Goal: Go to known website: Access a specific website the user already knows

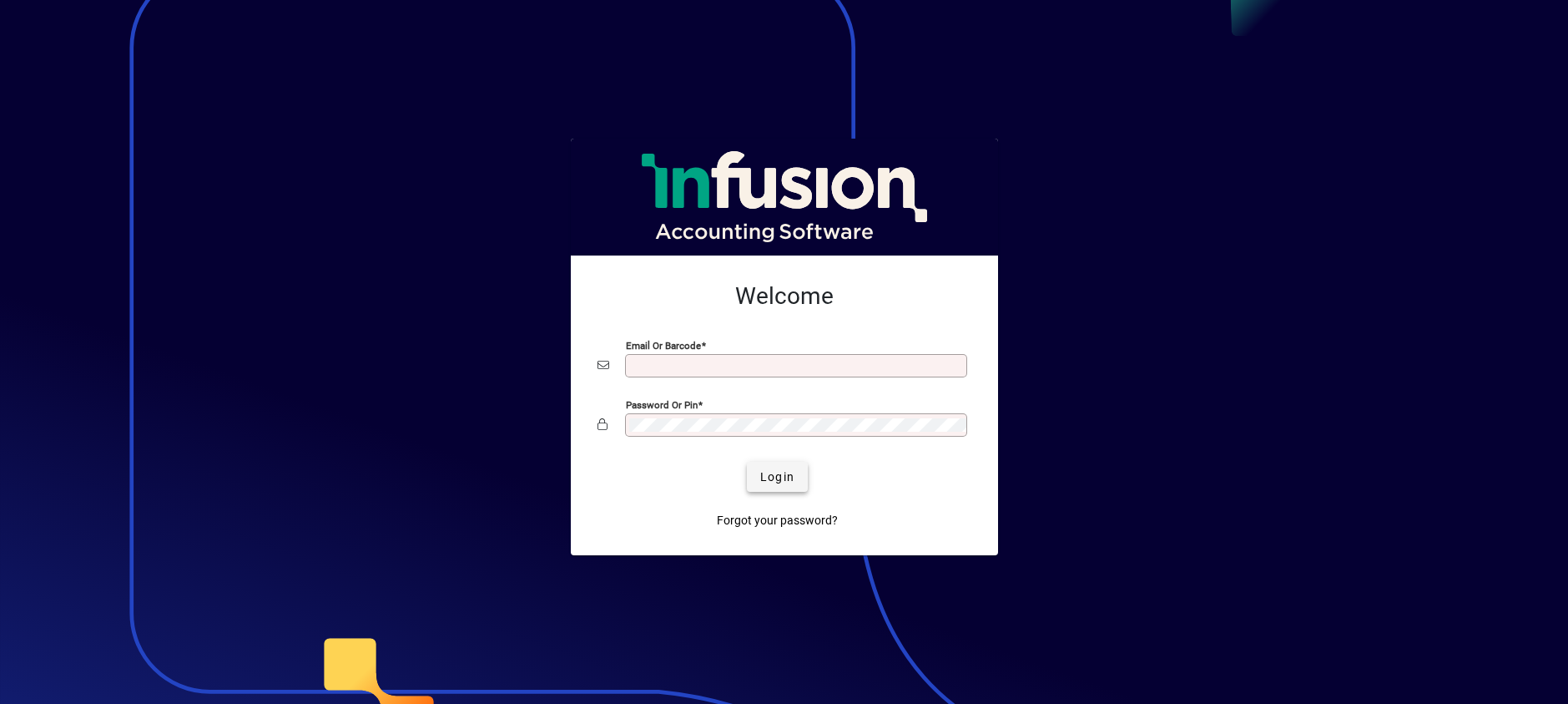
type input "**********"
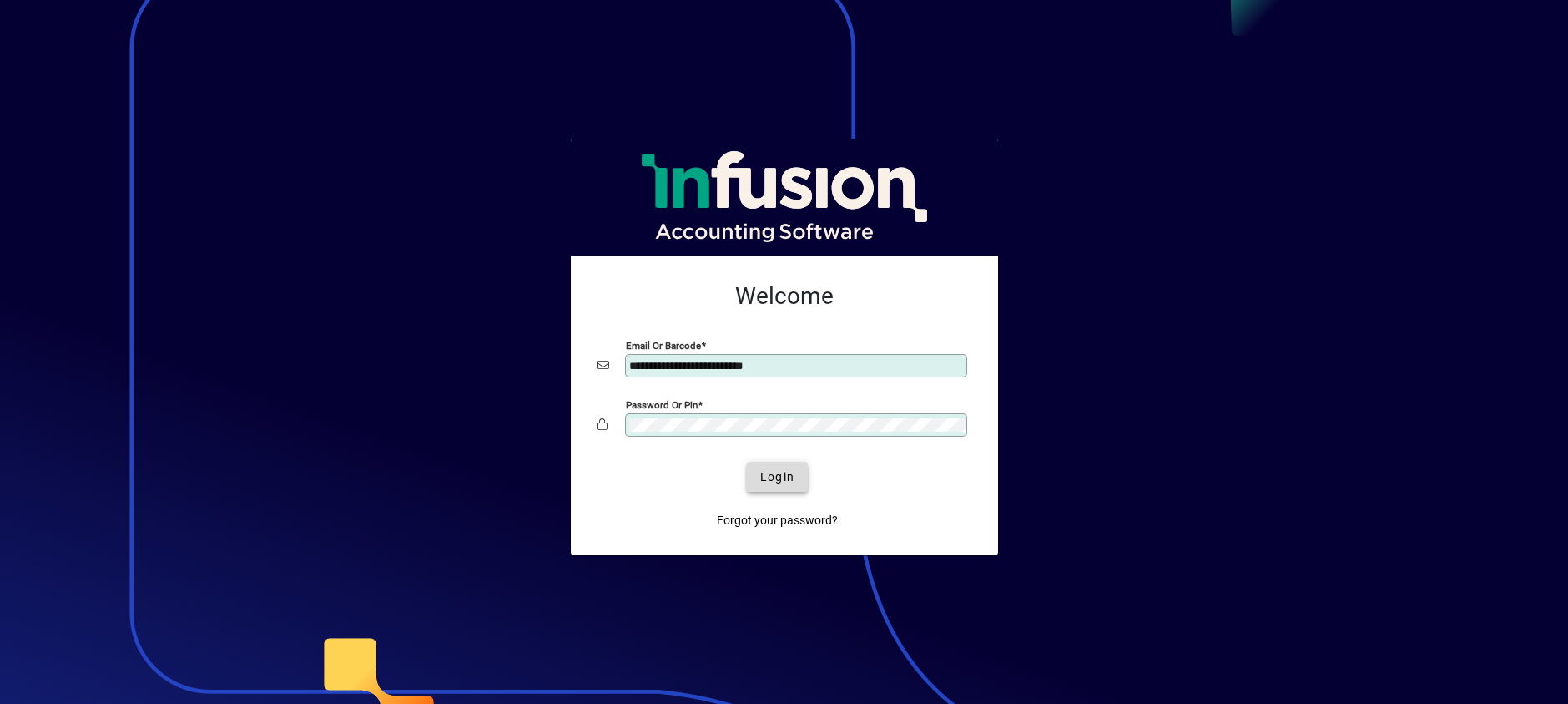
click at [773, 473] on span "Login" at bounding box center [778, 476] width 34 height 17
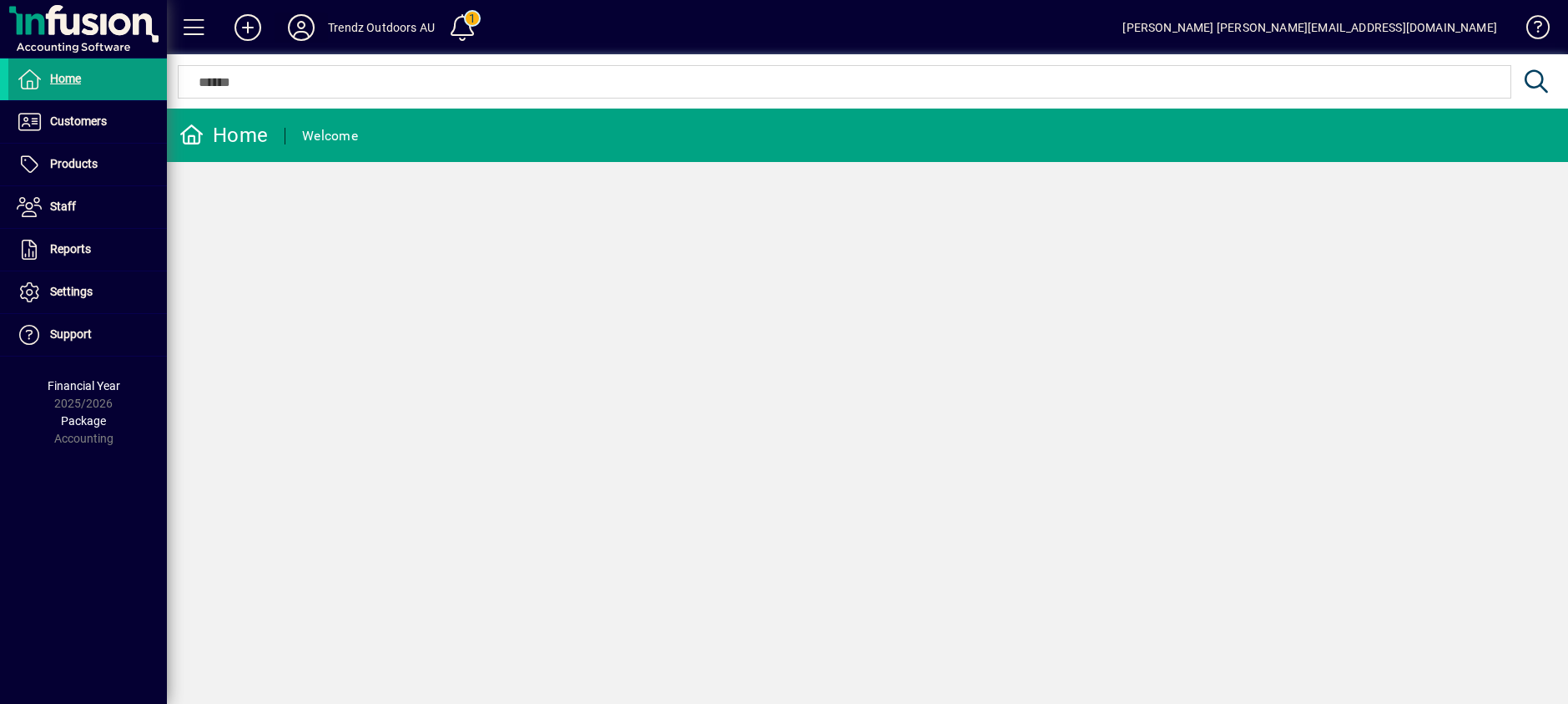
click at [300, 26] on icon at bounding box center [300, 27] width 33 height 27
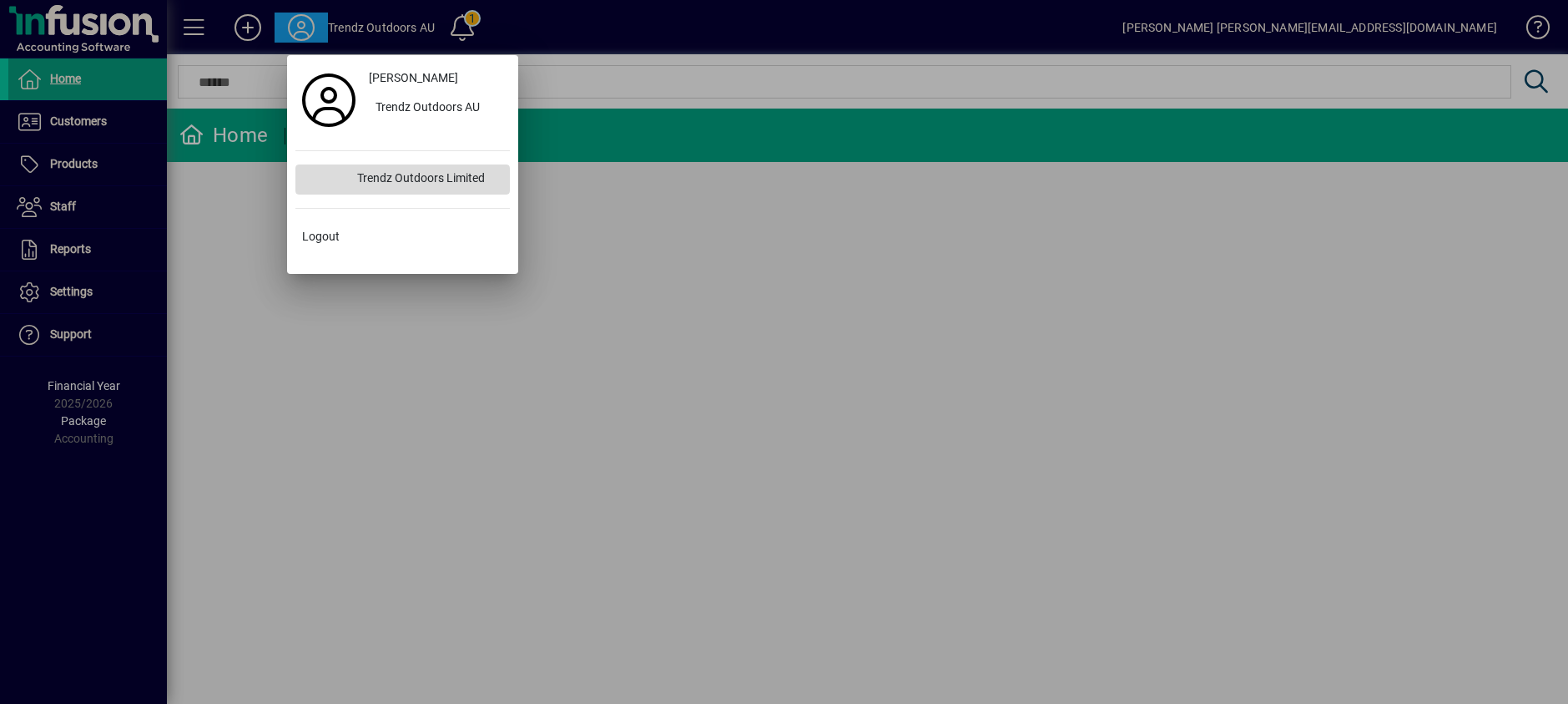
click at [409, 184] on div "Trendz Outdoors Limited" at bounding box center [427, 179] width 166 height 30
